Goal: Transaction & Acquisition: Purchase product/service

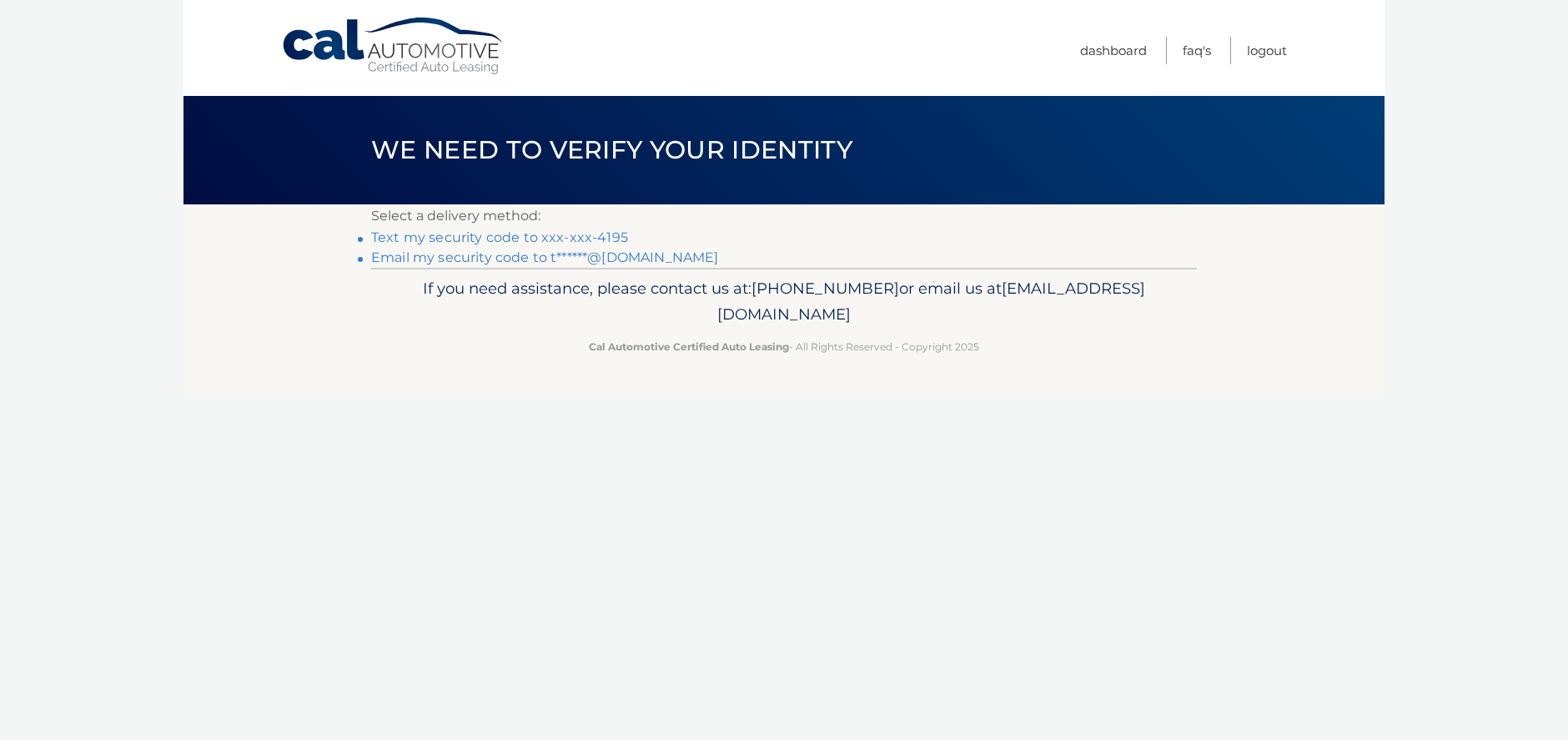
click at [531, 255] on link "Email my security code to t******@yahoo.com" at bounding box center [545, 258] width 348 height 16
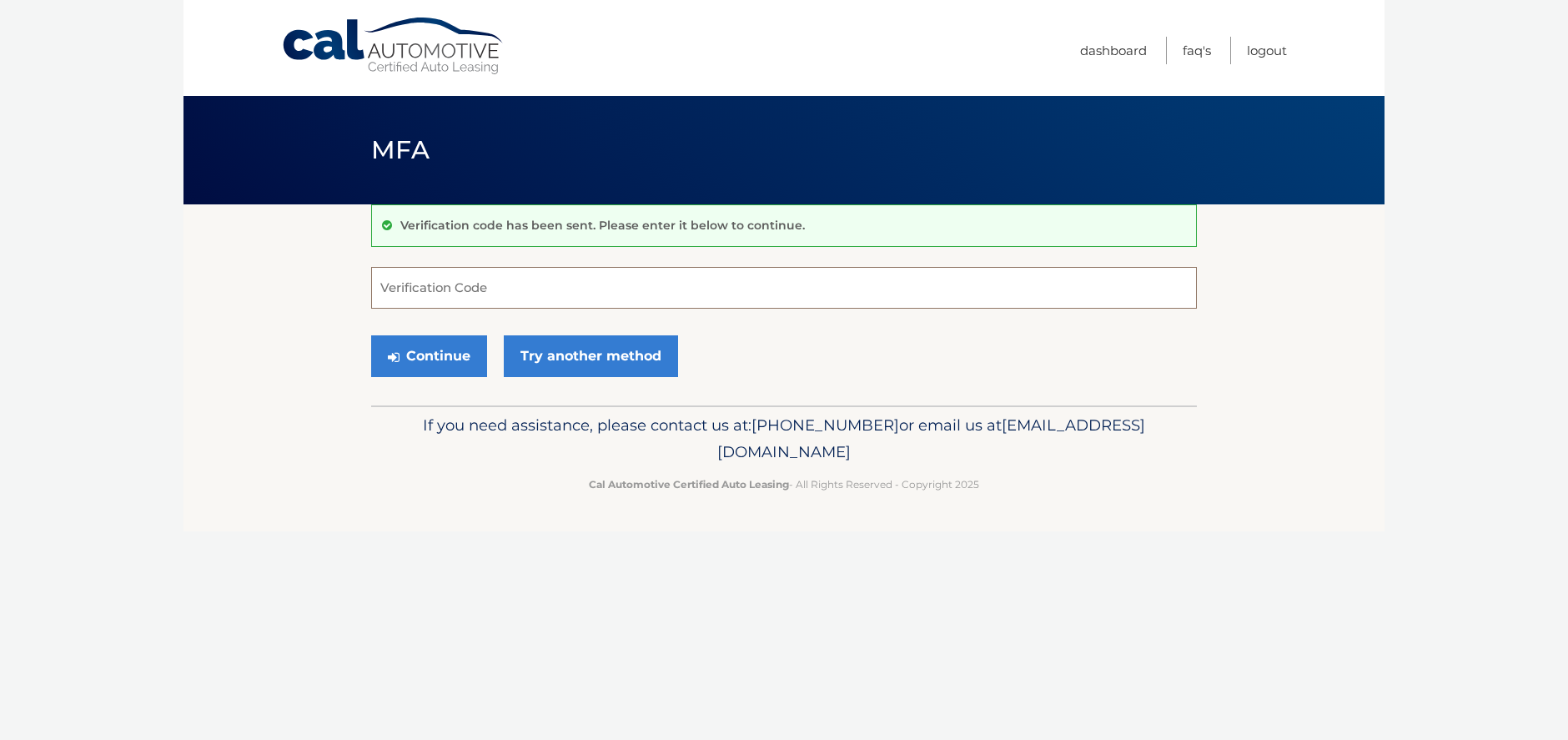
click at [451, 285] on input "Verification Code" at bounding box center [784, 287] width 826 height 42
type input "632574"
click at [441, 351] on button "Continue" at bounding box center [429, 356] width 116 height 42
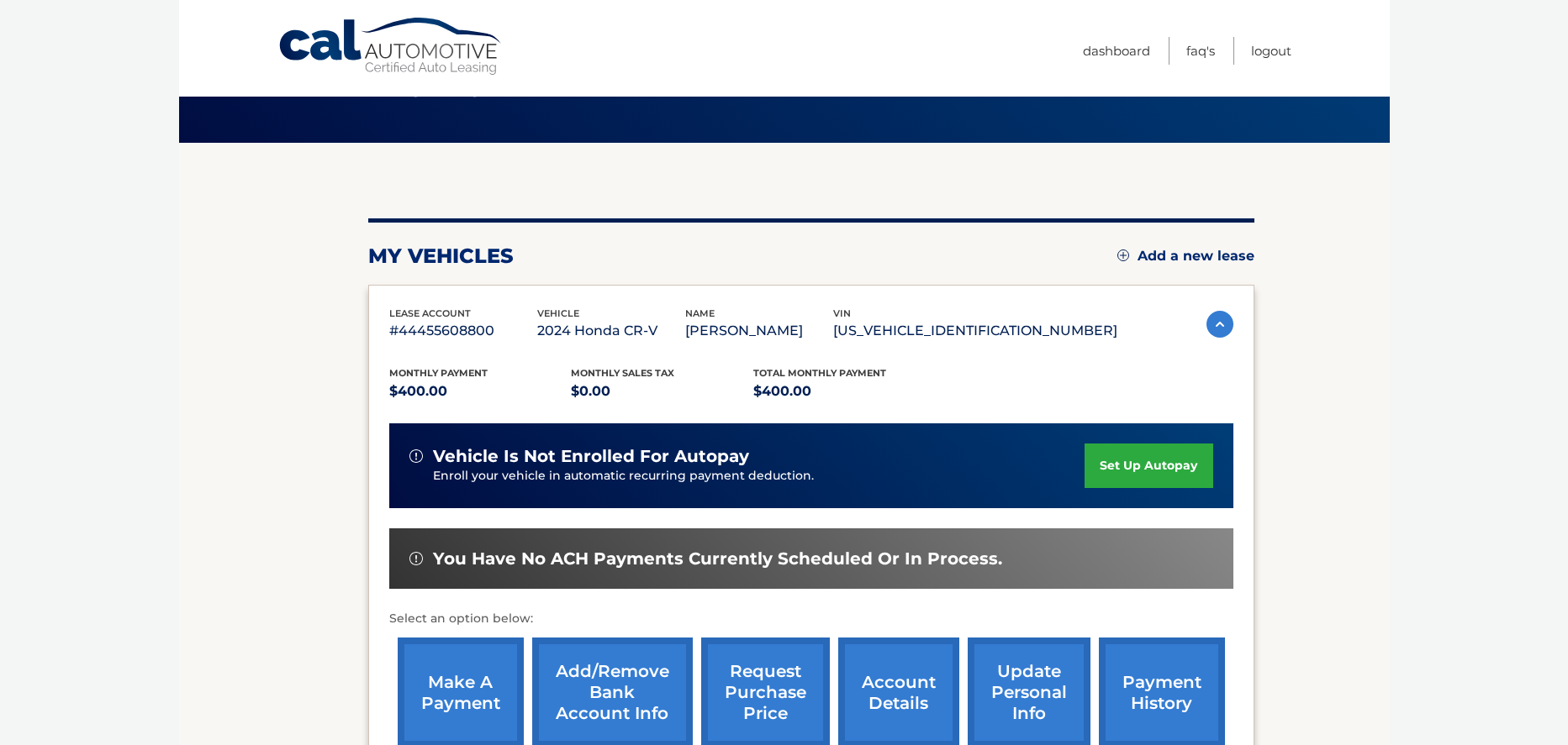
scroll to position [273, 0]
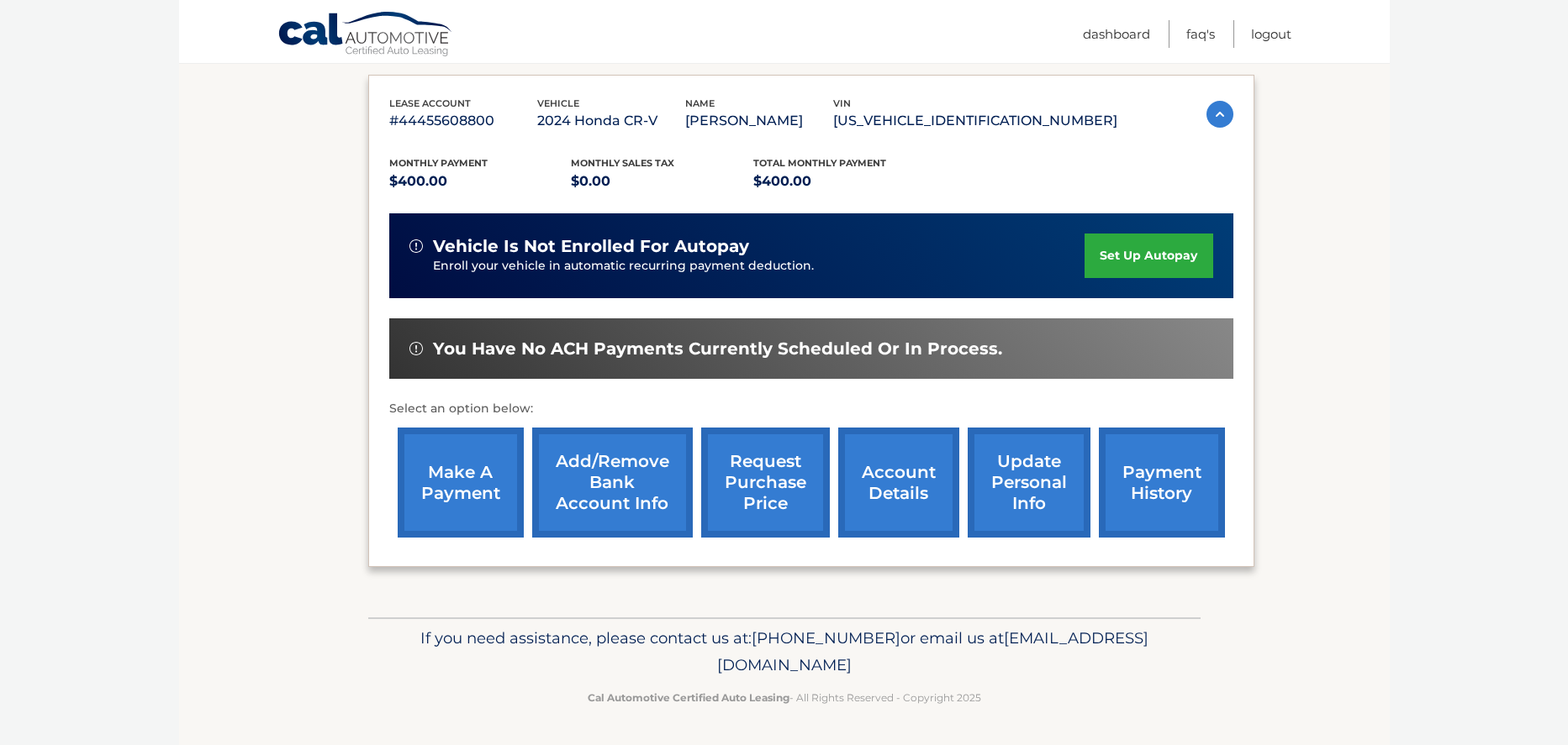
click at [430, 476] on link "make a payment" at bounding box center [461, 483] width 126 height 111
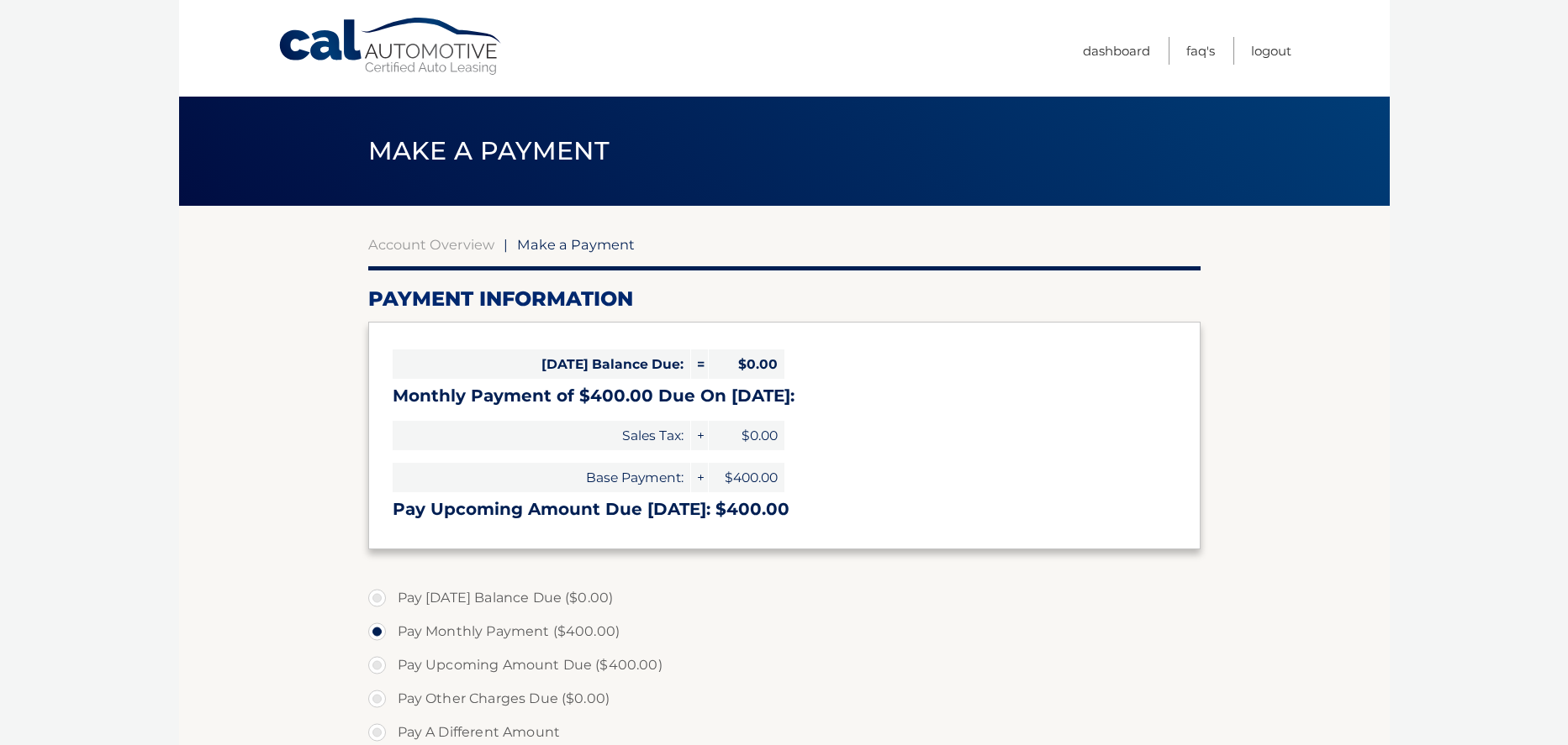
select select "N2E4MDQ1MmYtYmJmZC00OTY1LTk5MmItMjQ3ODI3N2IyZWU3"
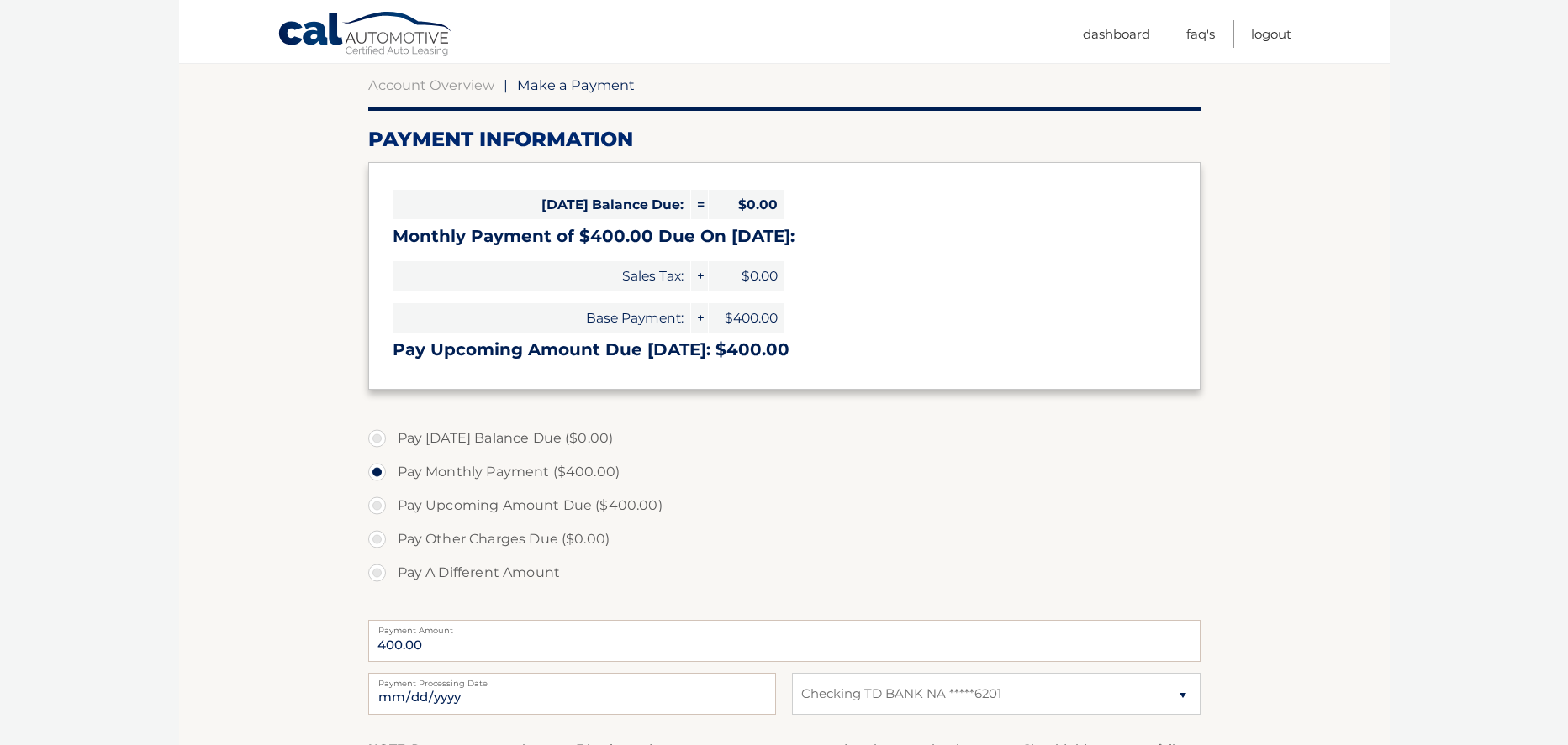
scroll to position [252, 0]
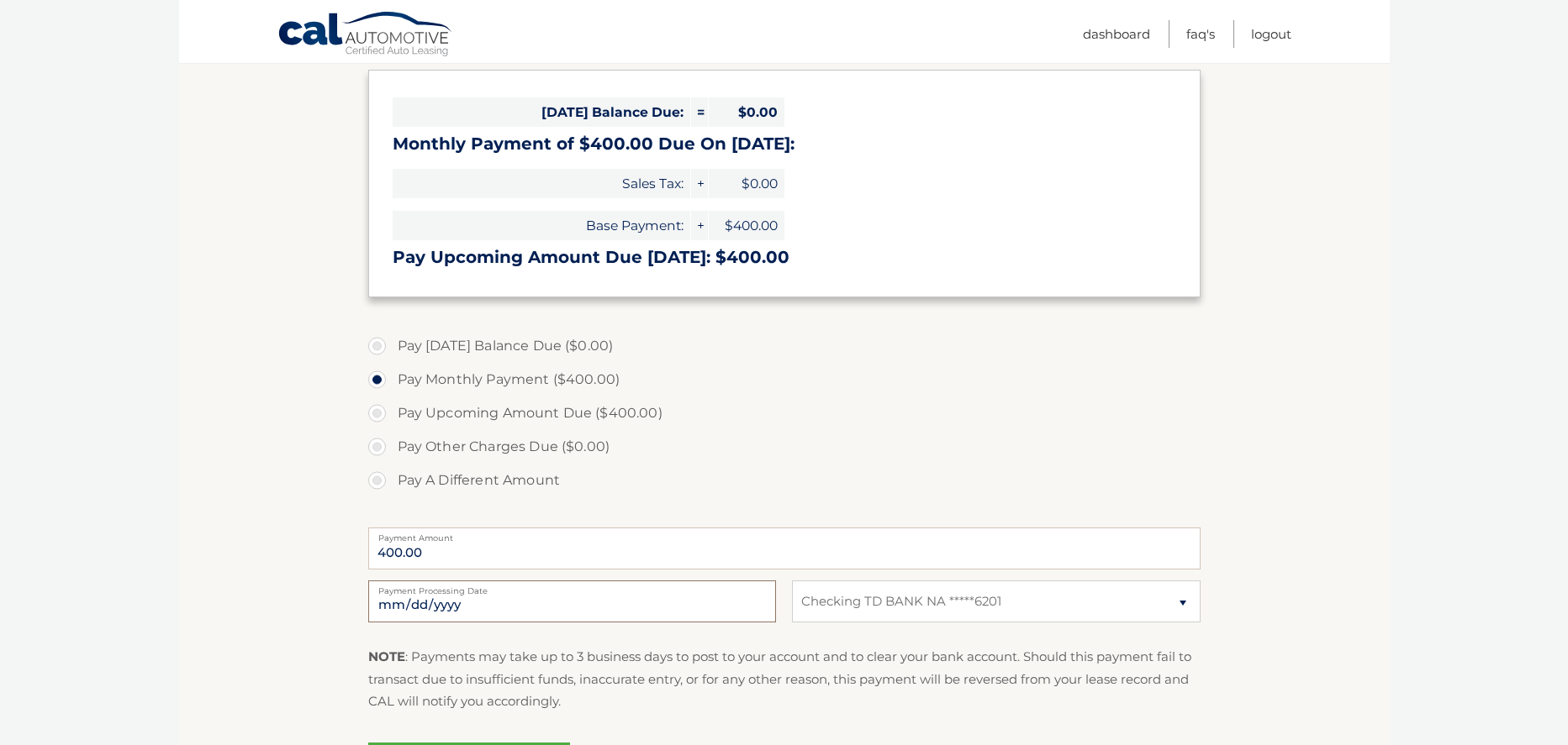
click at [426, 599] on input "2025-10-13" at bounding box center [572, 601] width 408 height 42
type input "2025-10-19"
click at [424, 602] on input "2025-10-19" at bounding box center [572, 601] width 408 height 42
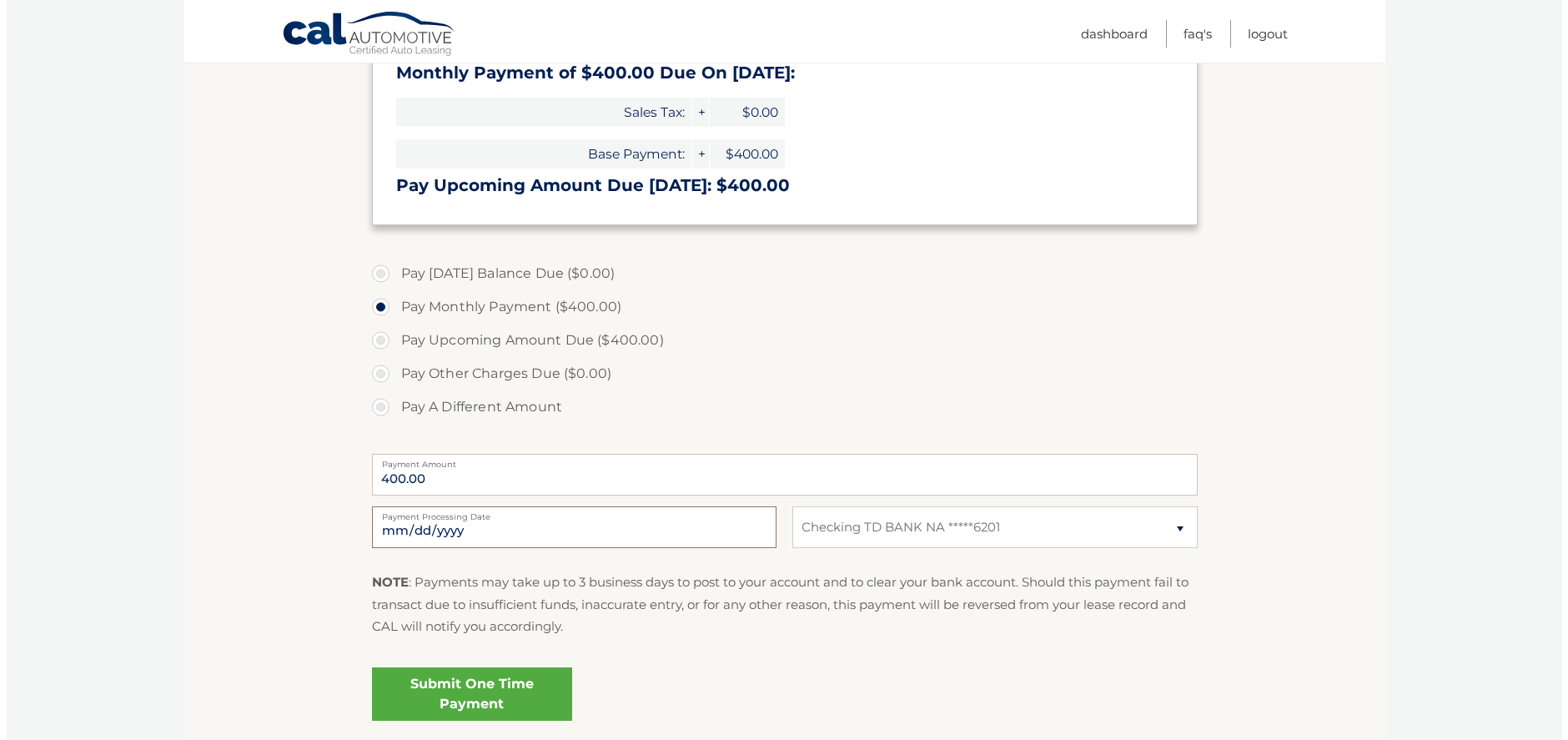
scroll to position [452, 0]
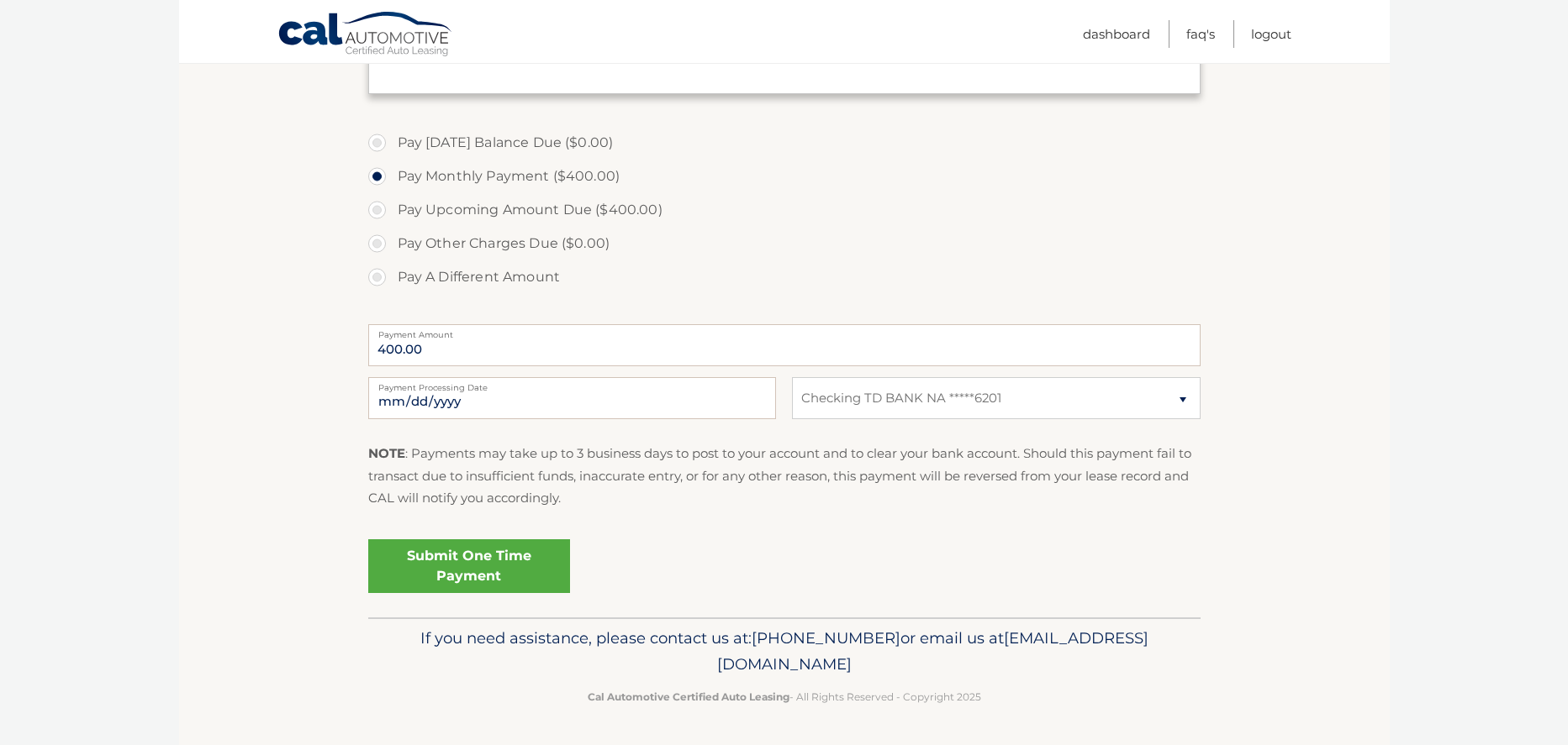
click at [501, 584] on link "Submit One Time Payment" at bounding box center [469, 566] width 201 height 53
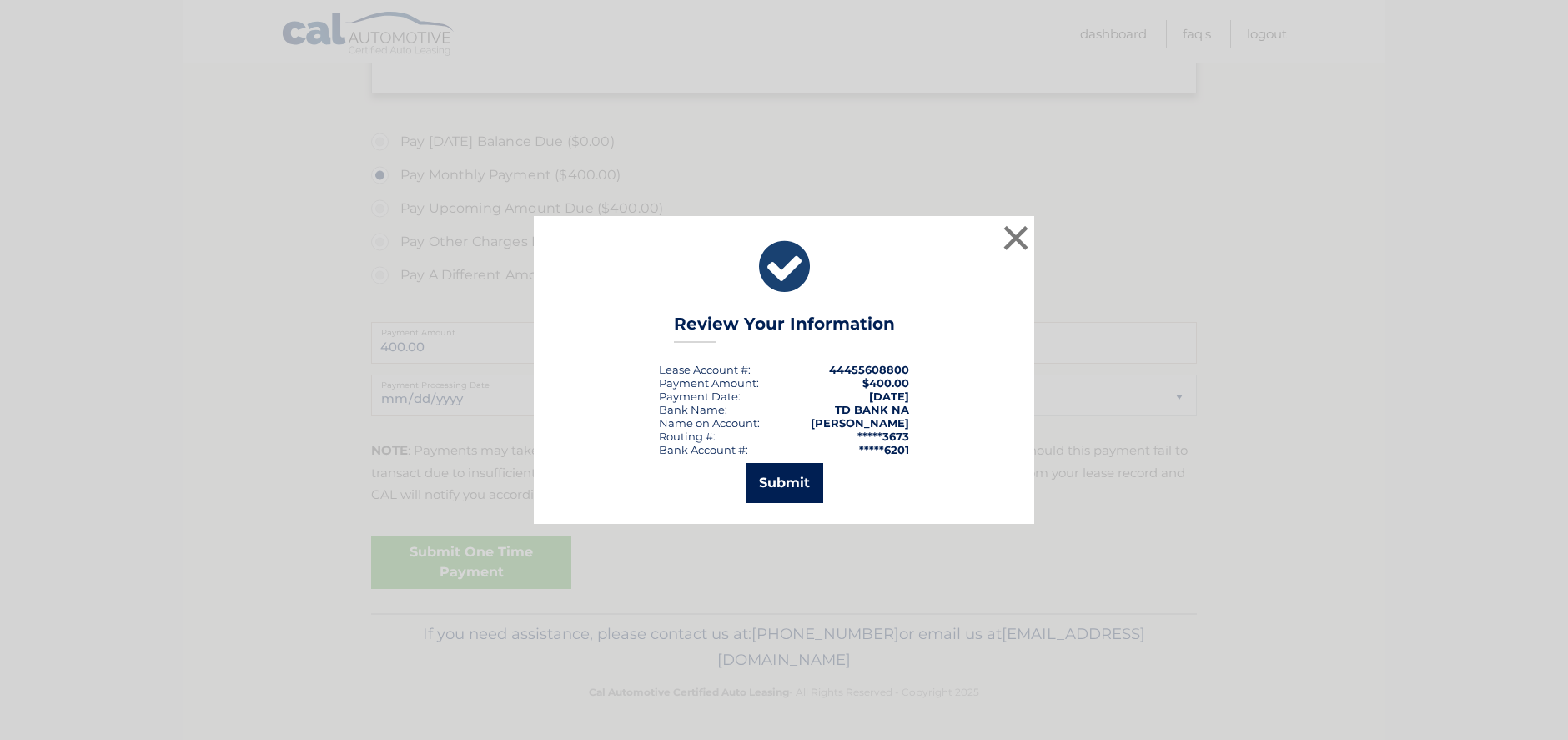
click at [790, 482] on button "Submit" at bounding box center [784, 482] width 77 height 40
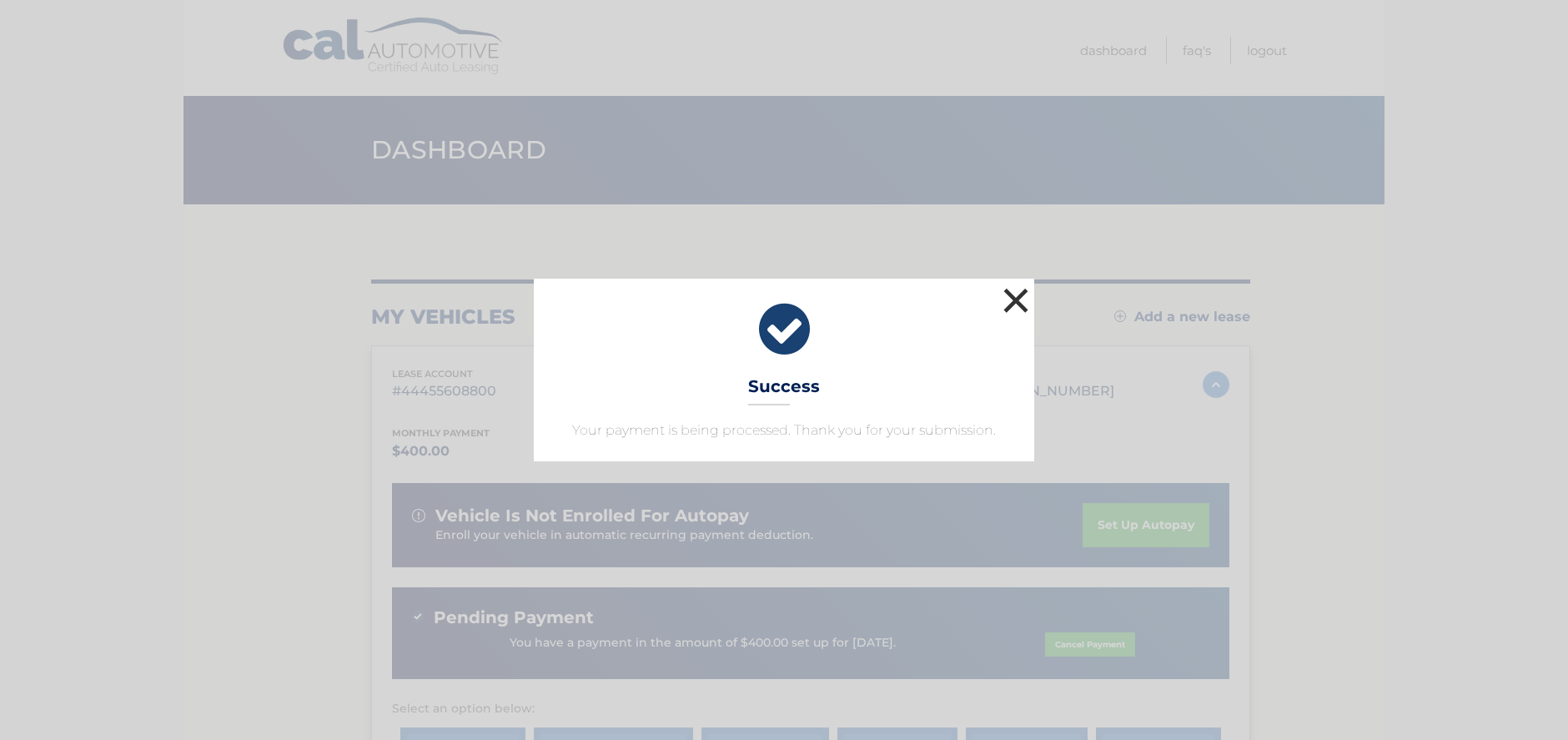
click at [1020, 301] on button "×" at bounding box center [1016, 300] width 33 height 33
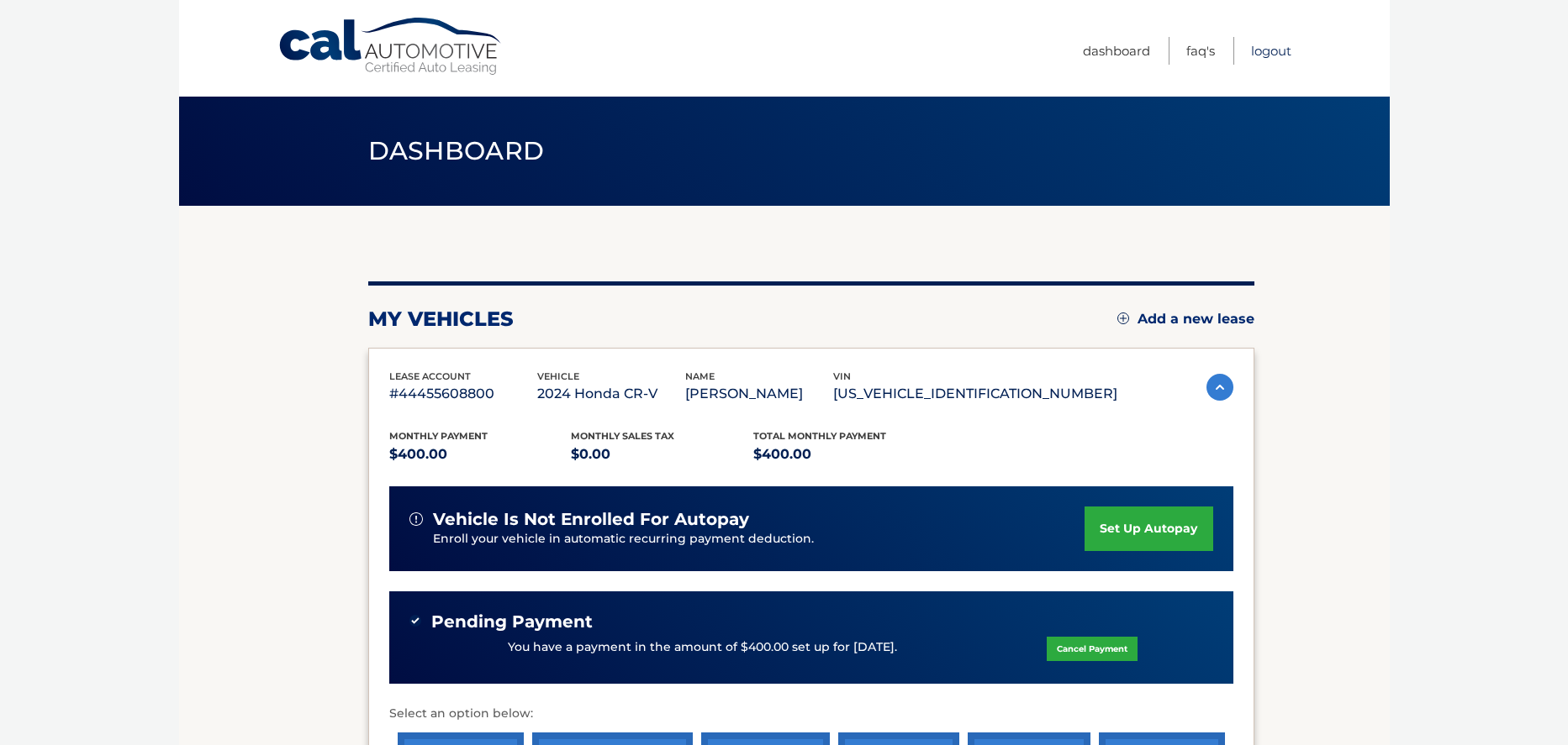
click at [1272, 53] on link "Logout" at bounding box center [1271, 50] width 40 height 28
